Goal: Task Accomplishment & Management: Manage account settings

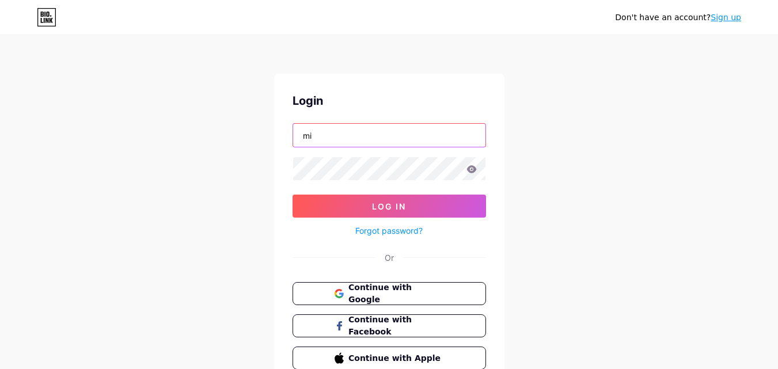
type input "m"
type input "[EMAIL_ADDRESS][DOMAIN_NAME]"
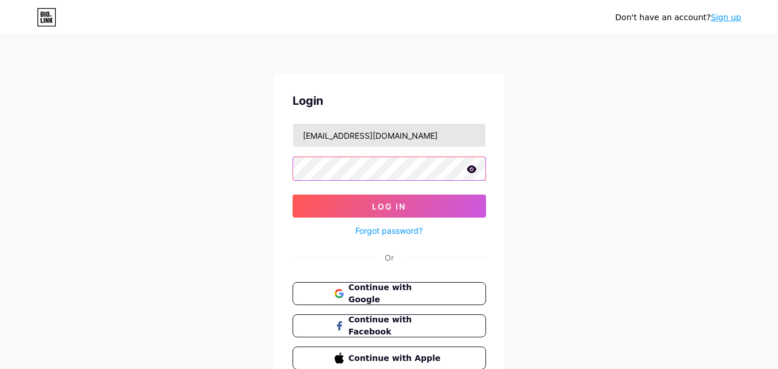
click at [293, 195] on button "Log In" at bounding box center [390, 206] width 194 height 23
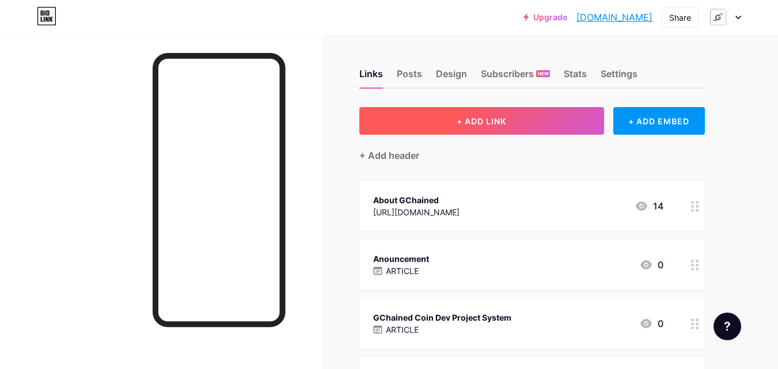
click at [450, 128] on button "+ ADD LINK" at bounding box center [481, 121] width 245 height 28
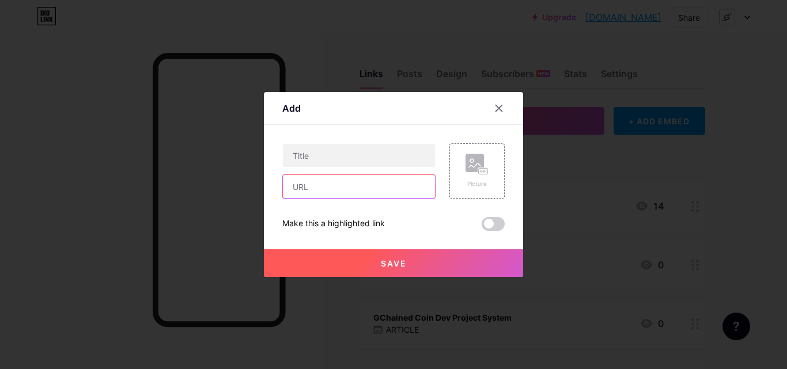
click at [399, 183] on input "text" at bounding box center [359, 186] width 152 height 23
paste input "[URL][DOMAIN_NAME]"
type input "[URL][DOMAIN_NAME]"
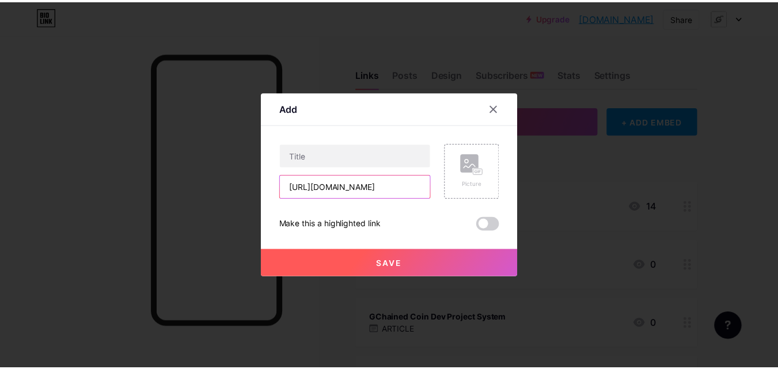
scroll to position [0, 0]
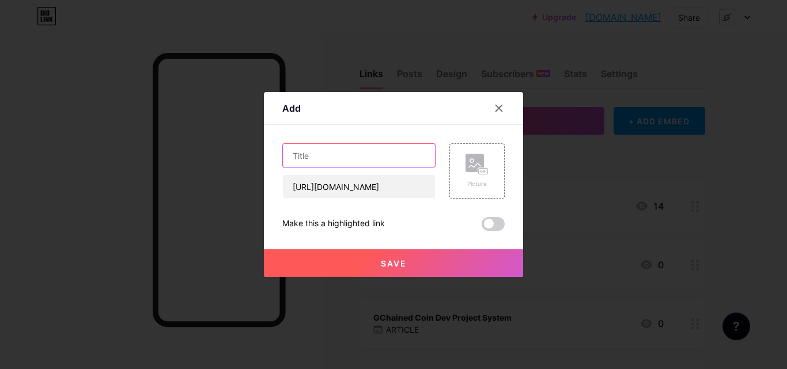
click at [390, 153] on input "text" at bounding box center [359, 155] width 152 height 23
type input "GChained Dex"
click at [399, 263] on span "Save" at bounding box center [394, 264] width 26 height 10
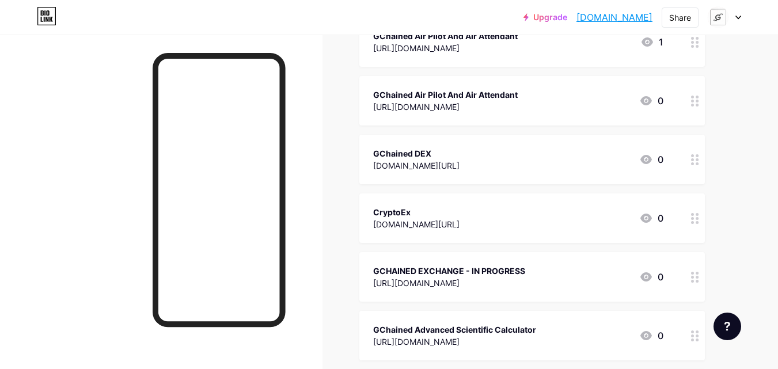
scroll to position [9875, 0]
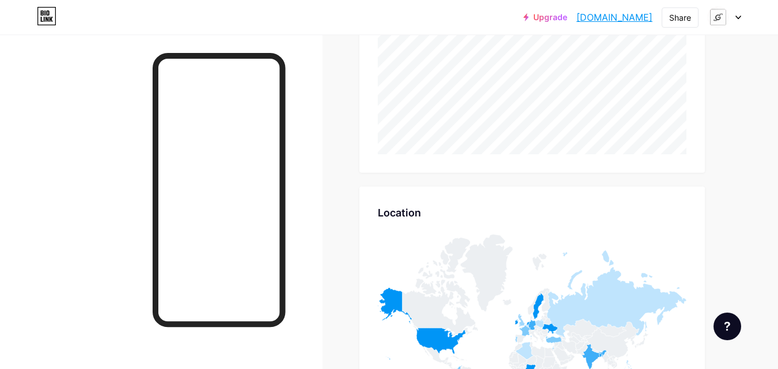
scroll to position [4690, 0]
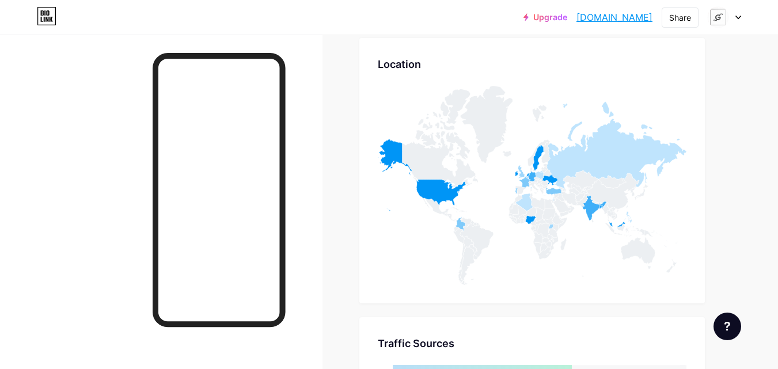
click at [733, 16] on div at bounding box center [724, 17] width 33 height 21
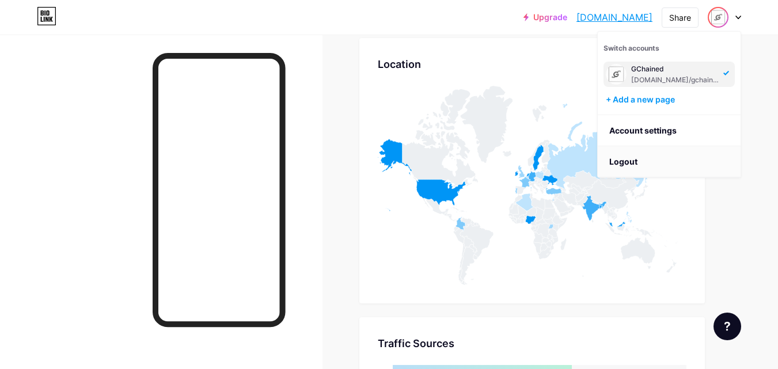
click at [648, 157] on li "Logout" at bounding box center [669, 161] width 143 height 31
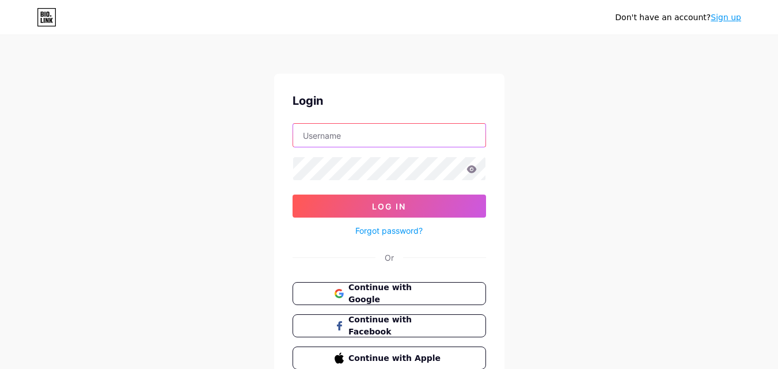
type input "[EMAIL_ADDRESS][DOMAIN_NAME]"
